Goal: Communication & Community: Answer question/provide support

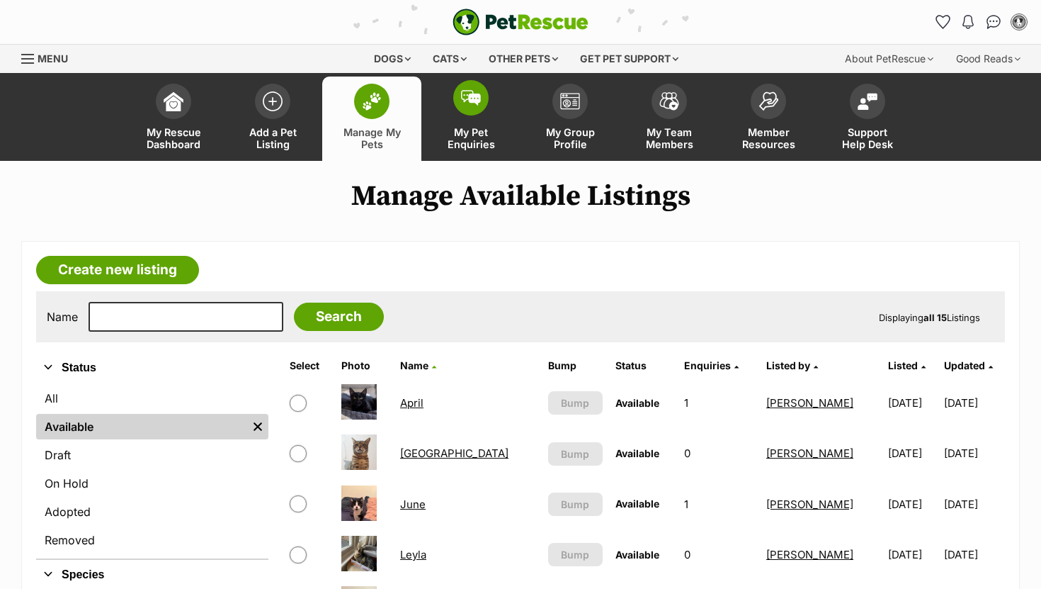
click at [484, 103] on span at bounding box center [470, 97] width 35 height 35
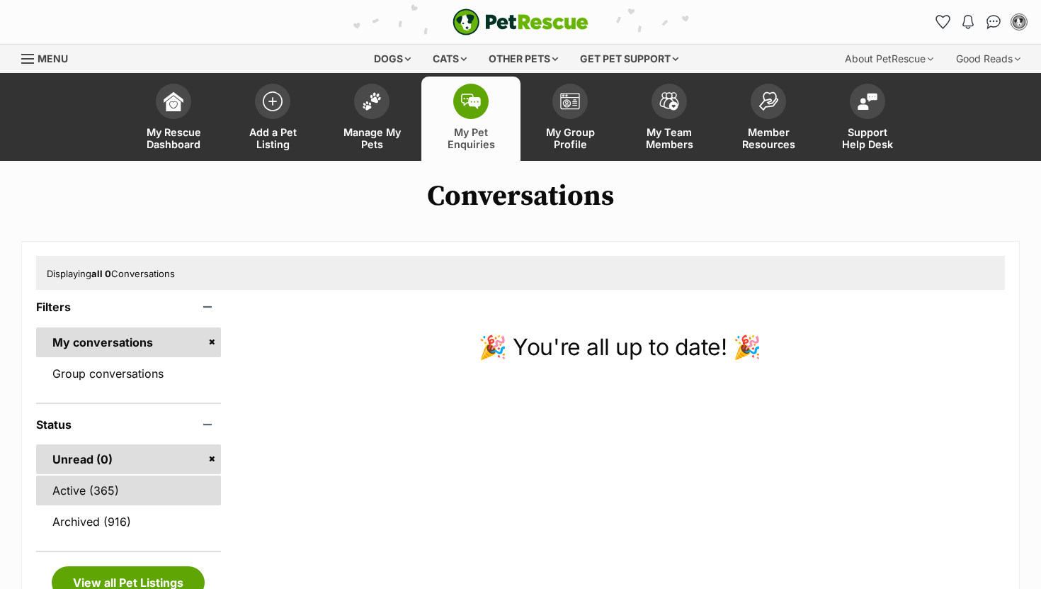
click at [106, 493] on link "Active (365)" at bounding box center [128, 490] width 185 height 30
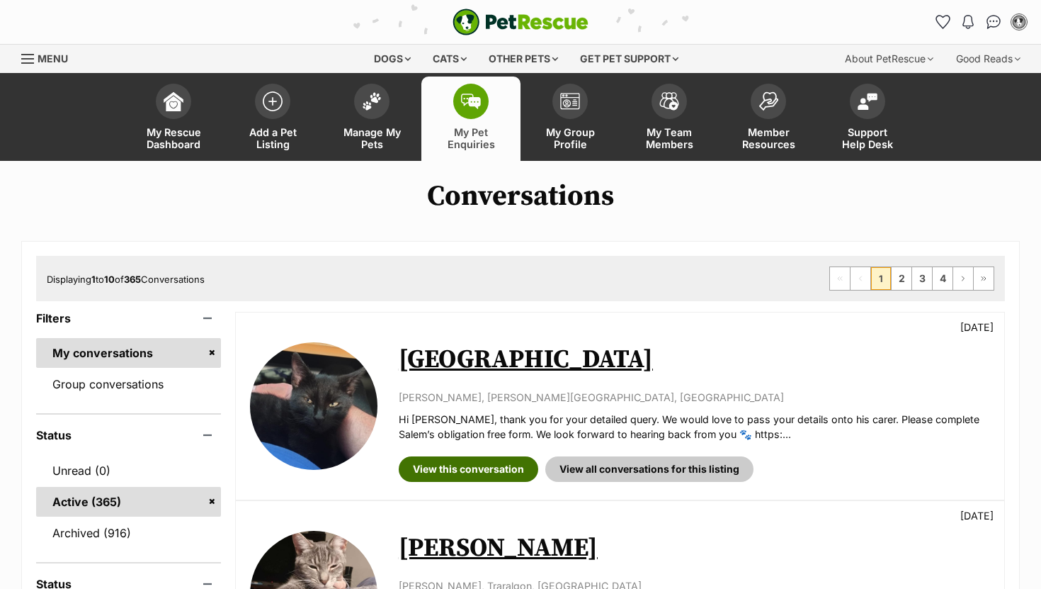
click at [474, 467] on link "View this conversation" at bounding box center [469, 468] width 140 height 25
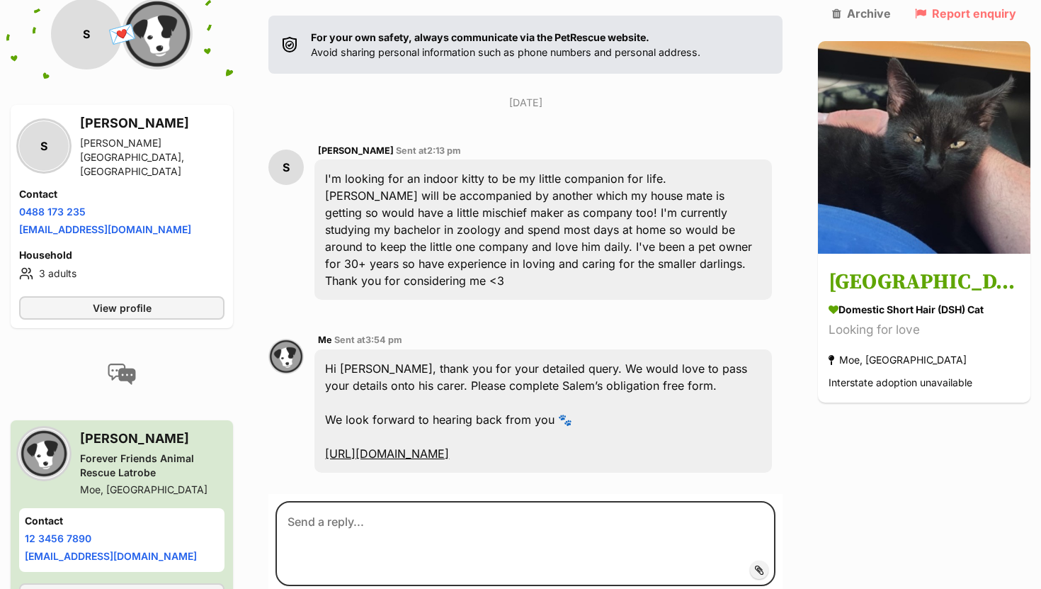
scroll to position [290, 0]
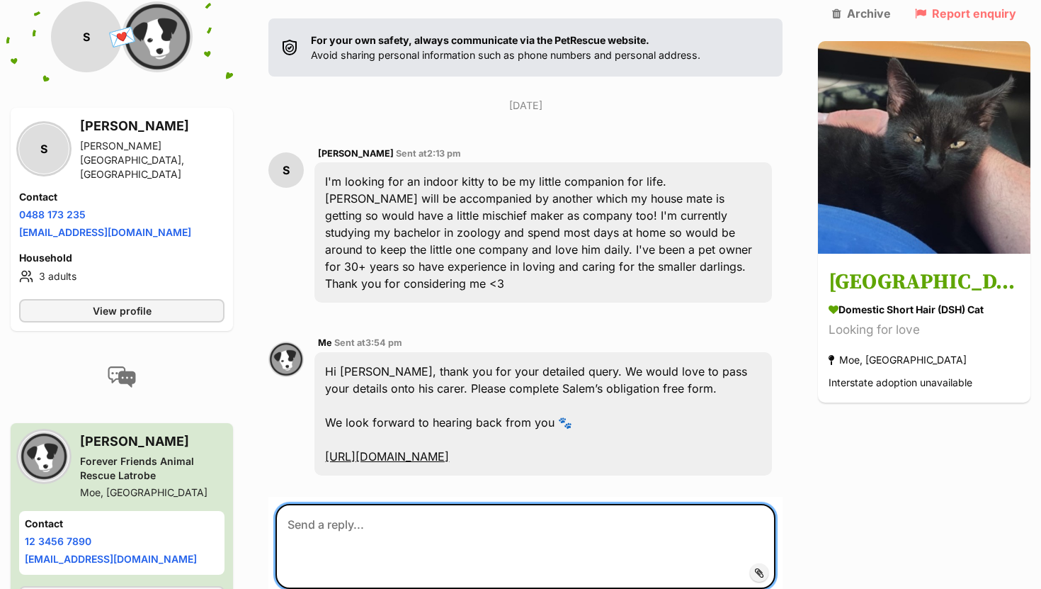
click at [406, 504] on textarea at bounding box center [526, 546] width 500 height 85
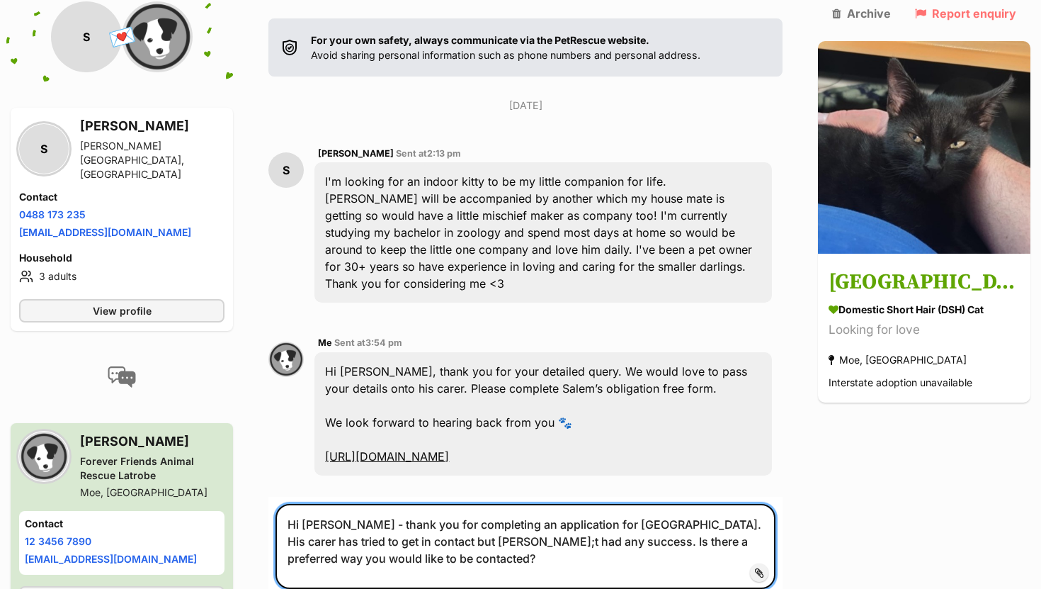
type textarea "Hi Sara - thank you for completing an application for Salem. His carer has trie…"
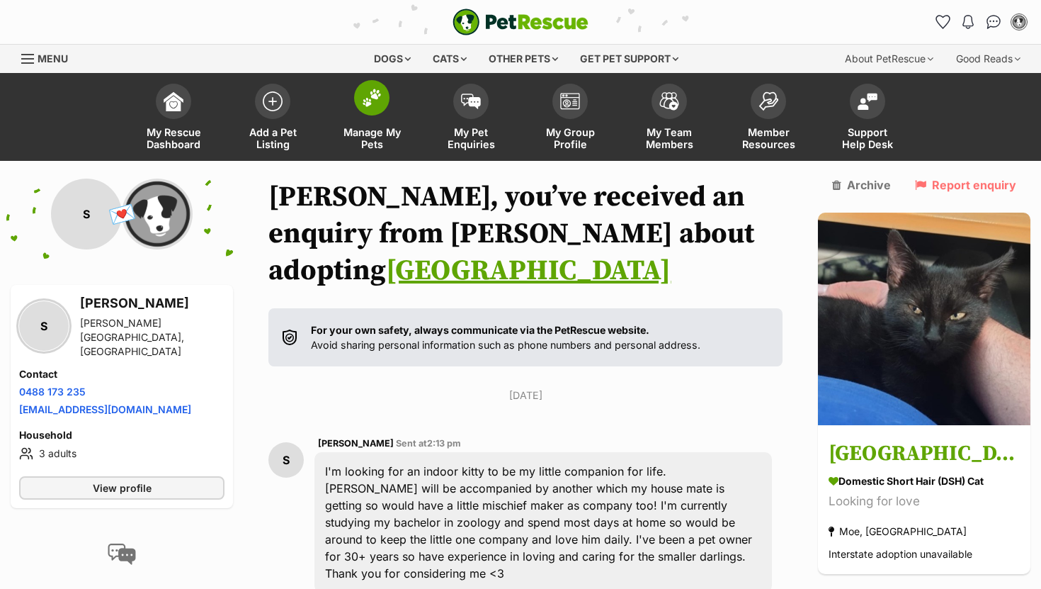
click at [358, 105] on span at bounding box center [371, 97] width 35 height 35
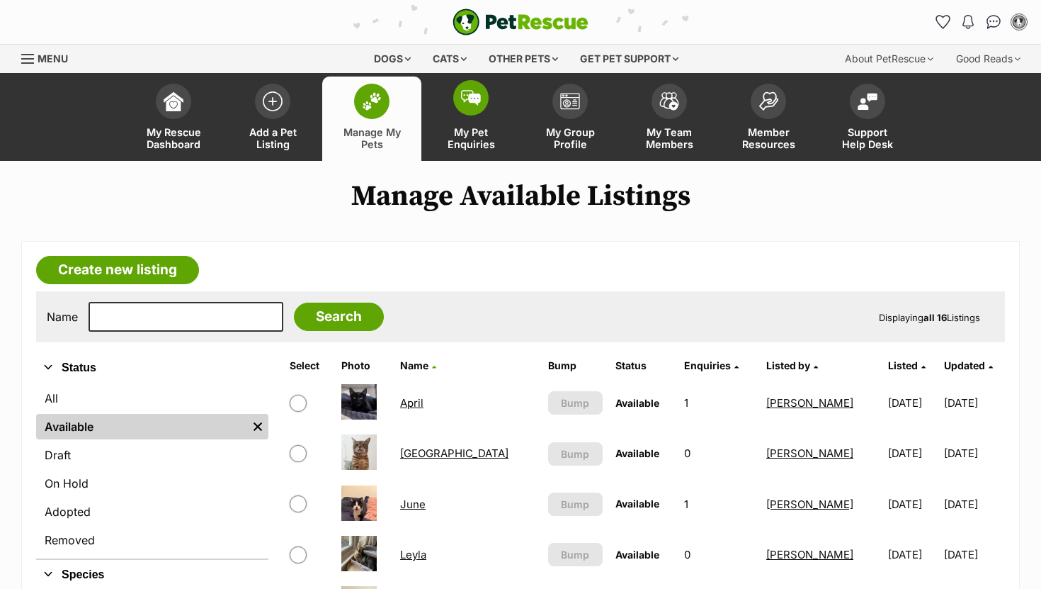
click at [467, 101] on img at bounding box center [471, 98] width 20 height 16
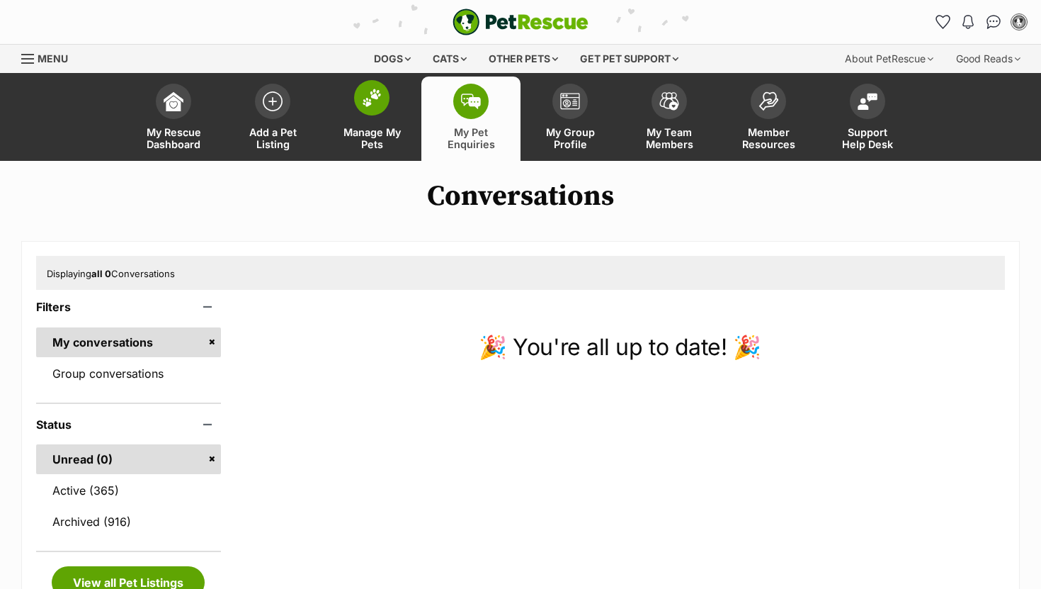
click at [409, 96] on link "Manage My Pets" at bounding box center [371, 118] width 99 height 84
